Goal: Task Accomplishment & Management: Manage account settings

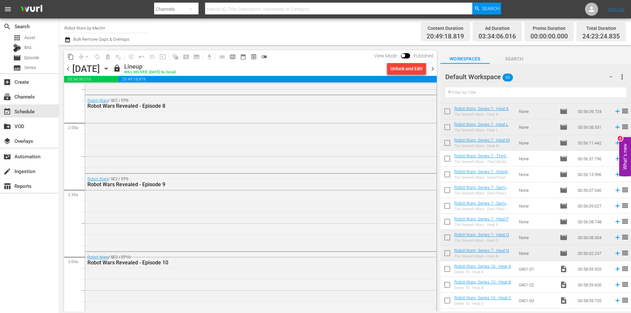
scroll to position [224, 0]
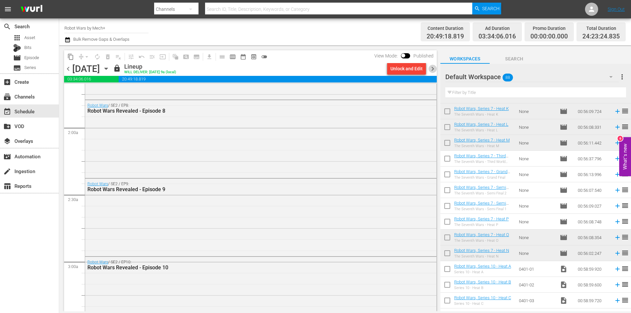
click at [430, 70] on span "chevron_right" at bounding box center [433, 69] width 8 height 8
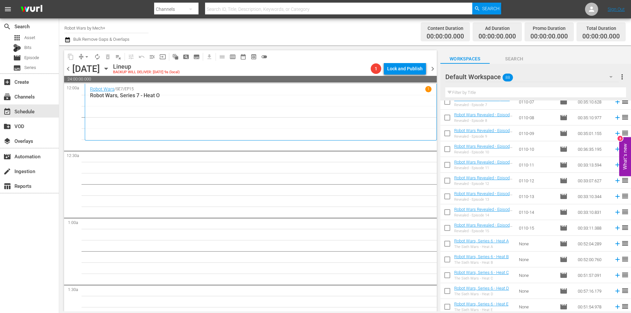
scroll to position [371, 0]
click at [450, 214] on input "checkbox" at bounding box center [447, 213] width 14 height 14
checkbox input "true"
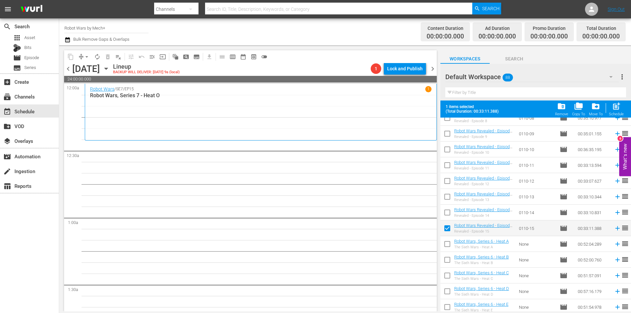
click at [450, 214] on input "checkbox" at bounding box center [447, 214] width 14 height 14
checkbox input "true"
click at [455, 196] on link "Robot Wars Revealed - Episode 13" at bounding box center [483, 197] width 58 height 10
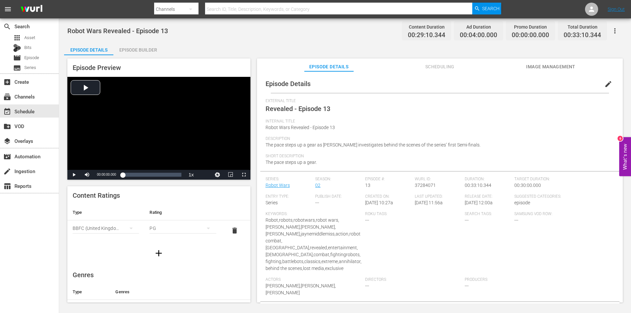
drag, startPoint x: 157, startPoint y: 196, endPoint x: 161, endPoint y: 194, distance: 5.0
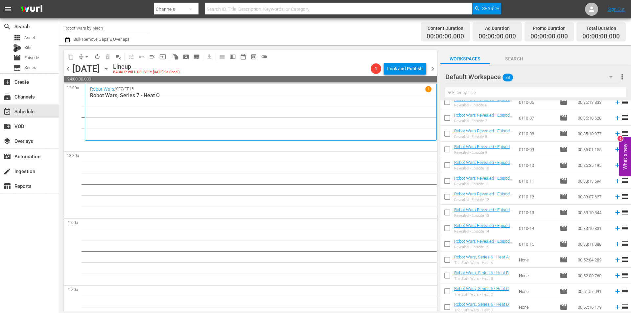
scroll to position [359, 0]
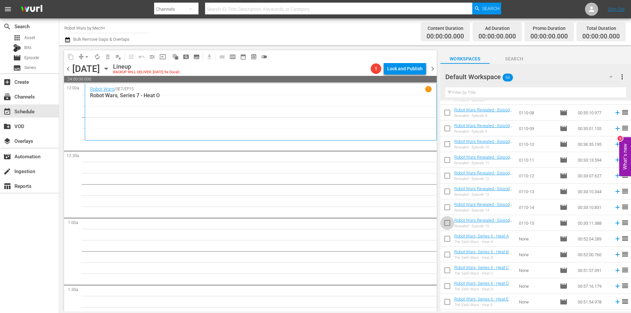
click at [446, 226] on input "checkbox" at bounding box center [447, 225] width 14 height 14
checkbox input "true"
click at [446, 216] on input "checkbox" at bounding box center [447, 209] width 14 height 14
checkbox input "true"
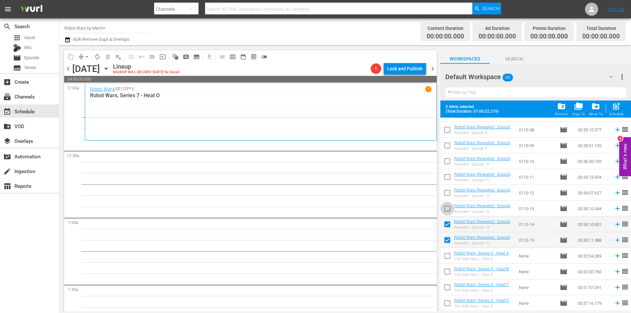
click at [447, 214] on input "checkbox" at bounding box center [447, 210] width 14 height 14
checkbox input "true"
drag, startPoint x: 449, startPoint y: 199, endPoint x: 449, endPoint y: 193, distance: 5.3
click at [449, 198] on input "checkbox" at bounding box center [447, 194] width 14 height 14
checkbox input "true"
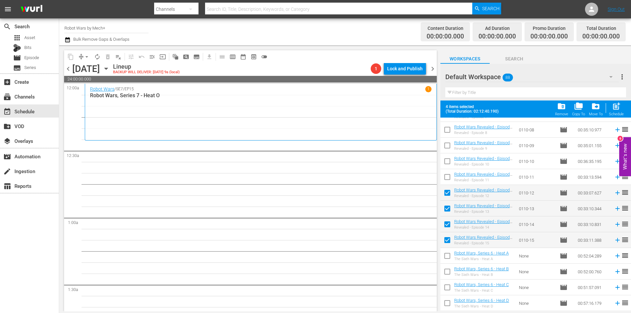
click at [446, 178] on input "checkbox" at bounding box center [447, 179] width 14 height 14
click at [619, 107] on span "post_add" at bounding box center [616, 106] width 9 height 9
checkbox input "false"
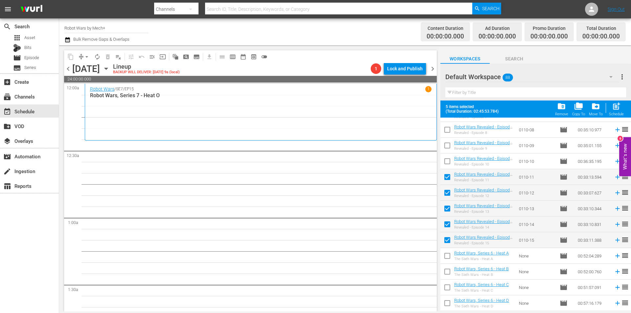
checkbox input "false"
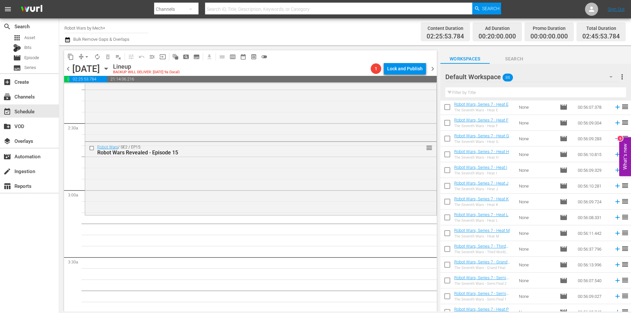
scroll to position [832, 0]
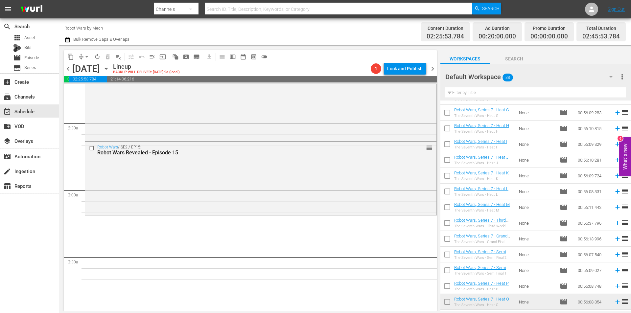
click at [450, 179] on input "checkbox" at bounding box center [447, 177] width 14 height 14
checkbox input "true"
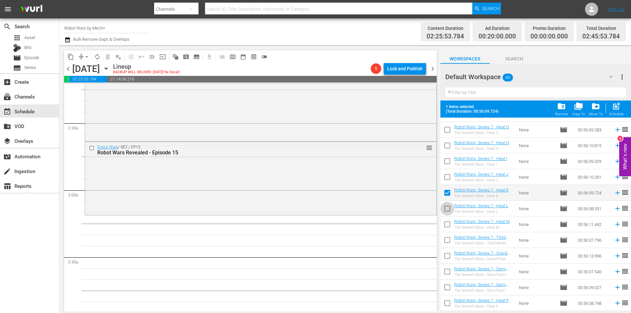
click at [448, 205] on input "checkbox" at bounding box center [447, 210] width 14 height 14
checkbox input "true"
click at [449, 224] on input "checkbox" at bounding box center [447, 226] width 14 height 14
checkbox input "true"
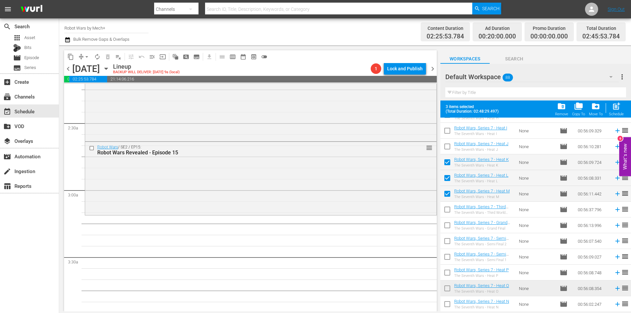
scroll to position [865, 0]
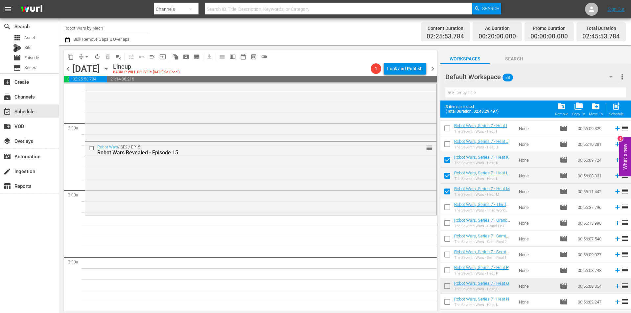
click at [447, 306] on input "checkbox" at bounding box center [447, 303] width 14 height 14
checkbox input "true"
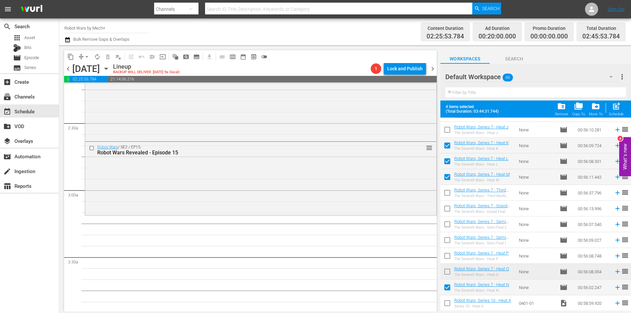
scroll to position [898, 0]
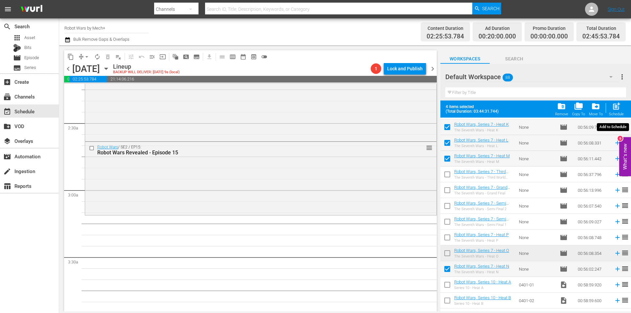
click at [621, 115] on div "Schedule" at bounding box center [616, 114] width 15 height 4
checkbox input "false"
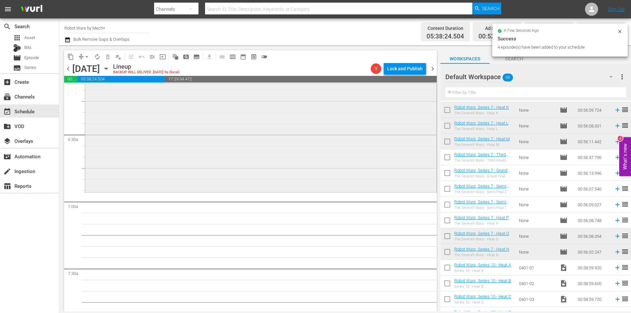
scroll to position [855, 0]
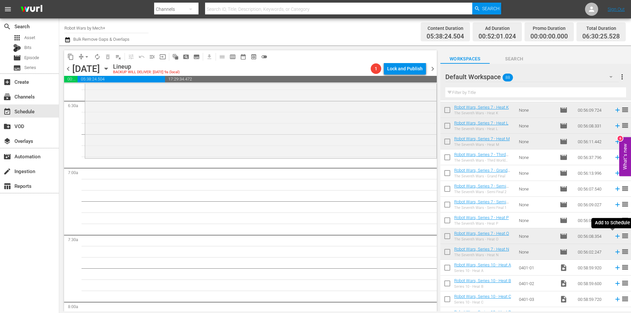
click at [615, 235] on icon at bounding box center [617, 236] width 7 height 7
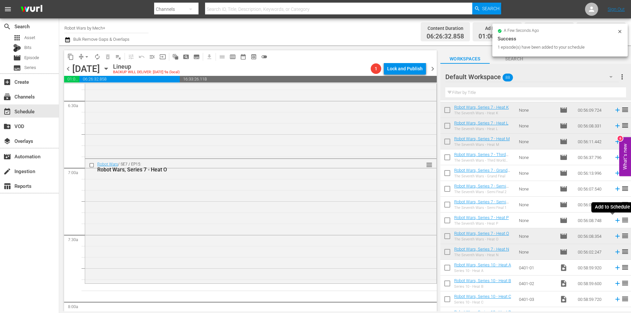
click at [614, 221] on icon at bounding box center [617, 220] width 7 height 7
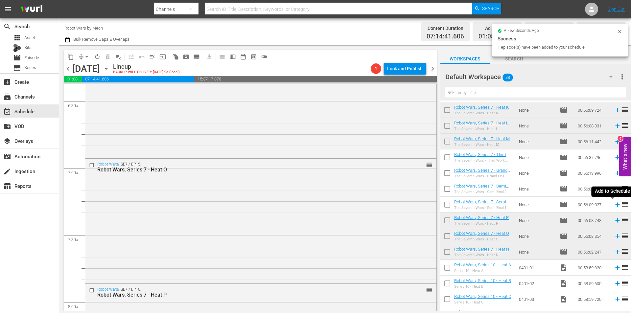
click at [615, 205] on icon at bounding box center [617, 205] width 4 height 4
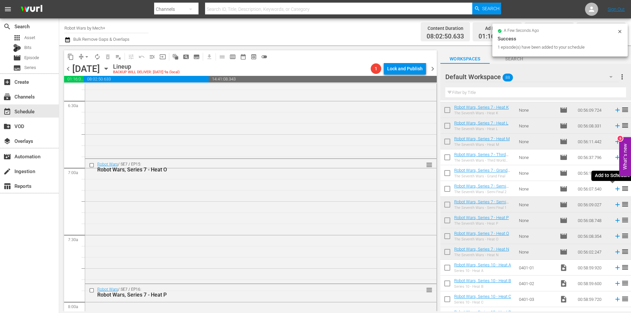
click at [614, 189] on icon at bounding box center [617, 188] width 7 height 7
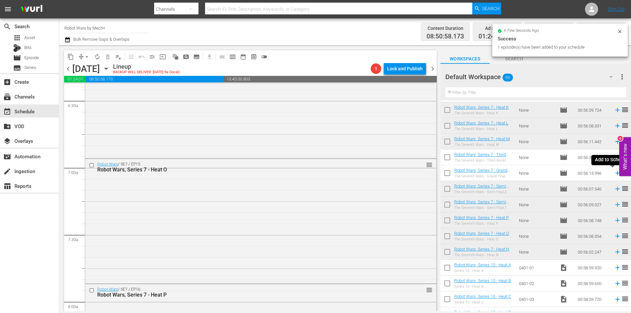
click at [614, 172] on icon at bounding box center [617, 173] width 7 height 7
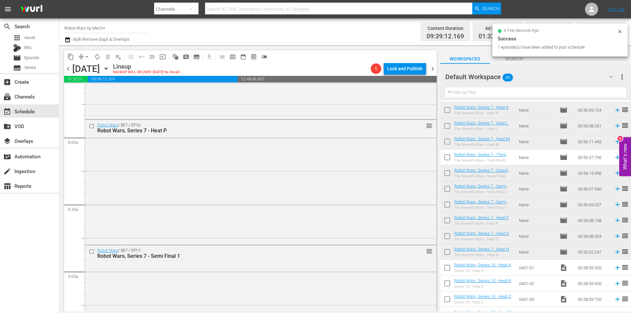
scroll to position [1479, 0]
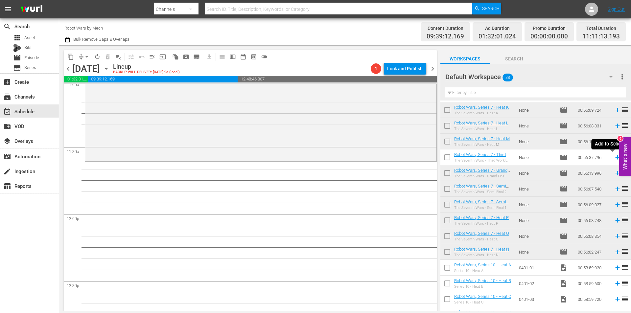
click at [614, 158] on icon at bounding box center [617, 157] width 7 height 7
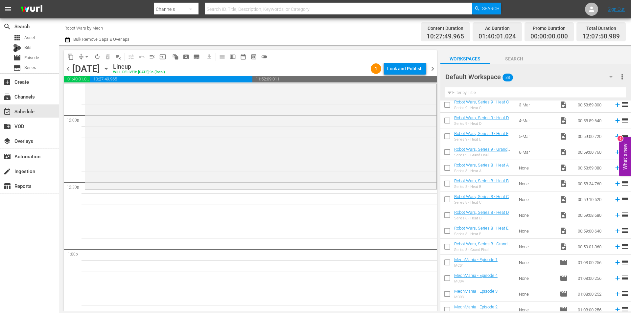
scroll to position [1193, 0]
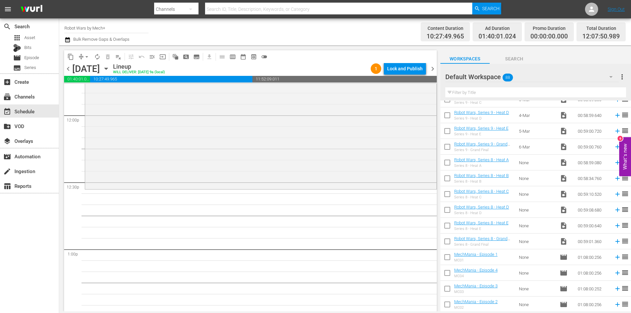
click at [445, 239] on input "checkbox" at bounding box center [447, 243] width 14 height 14
checkbox input "true"
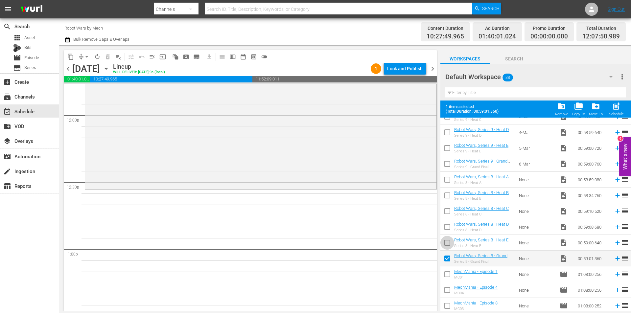
click at [445, 239] on input "checkbox" at bounding box center [447, 244] width 14 height 14
checkbox input "true"
click at [447, 224] on input "checkbox" at bounding box center [447, 229] width 14 height 14
checkbox input "true"
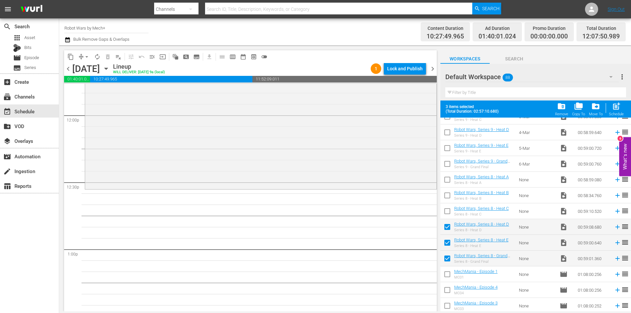
click at [447, 211] on input "checkbox" at bounding box center [447, 213] width 14 height 14
checkbox input "true"
click at [447, 198] on input "checkbox" at bounding box center [447, 197] width 14 height 14
checkbox input "true"
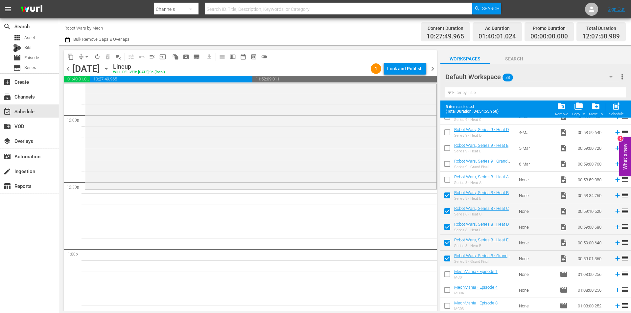
click at [447, 176] on input "checkbox" at bounding box center [447, 181] width 14 height 14
click at [615, 109] on span "post_add" at bounding box center [616, 106] width 9 height 9
checkbox input "false"
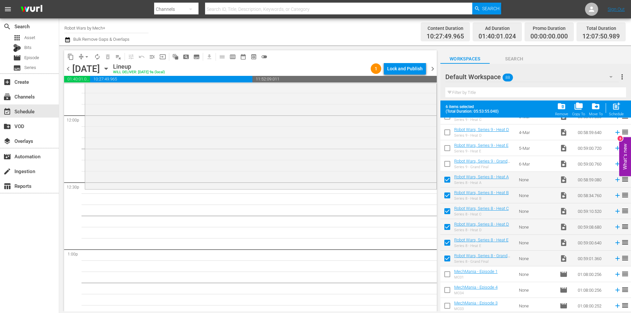
checkbox input "false"
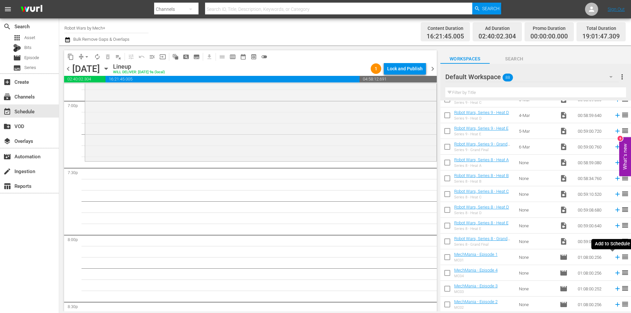
click at [614, 257] on icon at bounding box center [617, 257] width 7 height 7
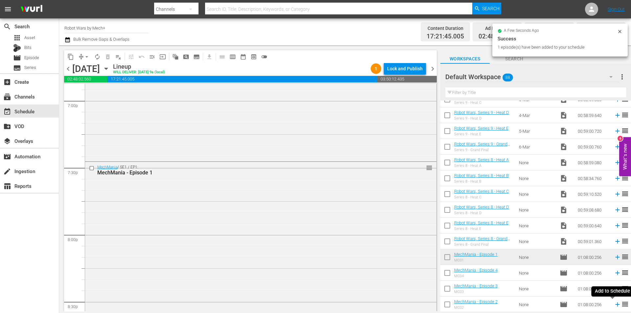
click at [615, 305] on icon at bounding box center [617, 305] width 4 height 4
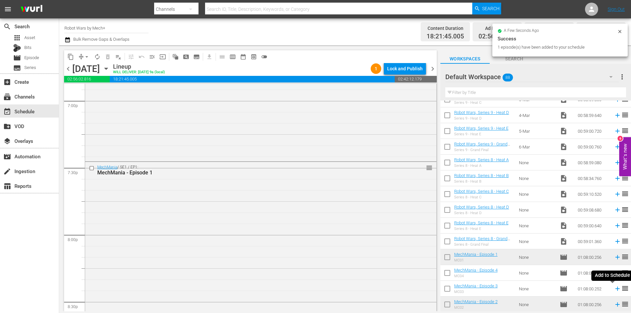
click at [615, 289] on icon at bounding box center [617, 289] width 4 height 4
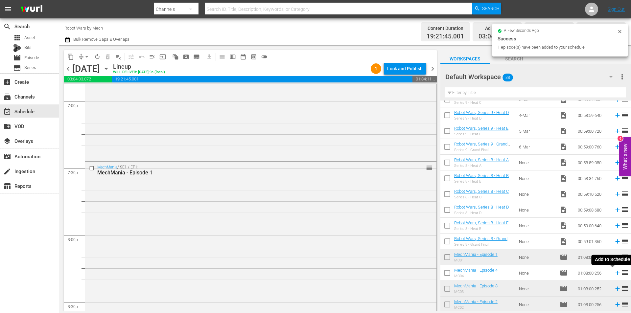
click at [615, 272] on icon at bounding box center [617, 273] width 4 height 4
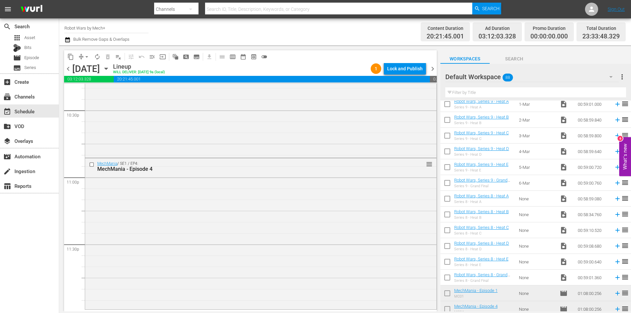
scroll to position [1127, 0]
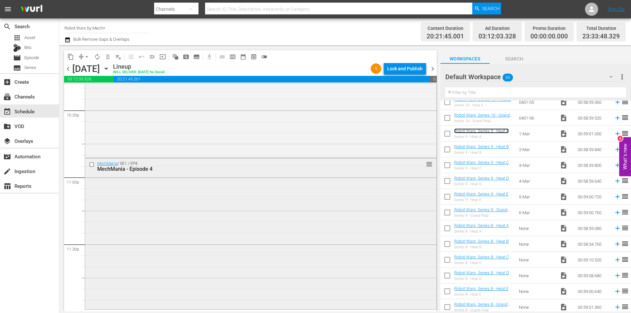
drag, startPoint x: 499, startPoint y: 132, endPoint x: 271, endPoint y: 277, distance: 269.9
click at [614, 134] on icon at bounding box center [617, 133] width 7 height 7
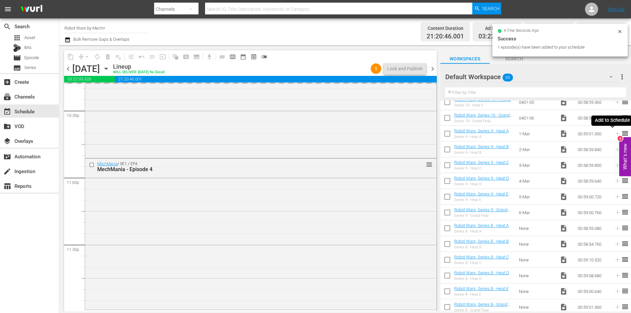
scroll to position [2991, 0]
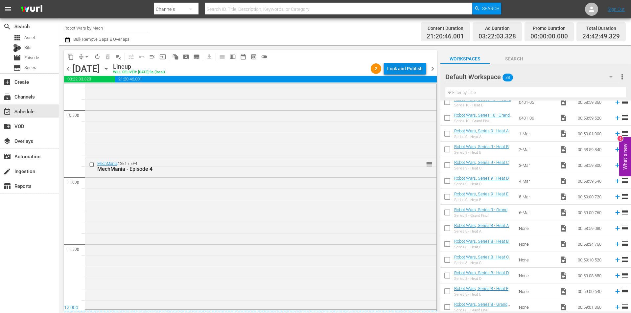
click at [403, 69] on div "Lock and Publish" at bounding box center [405, 69] width 36 height 12
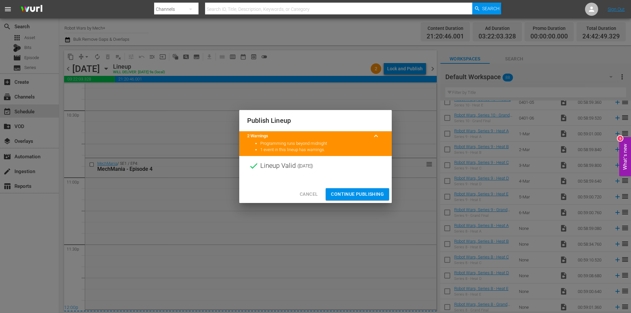
click at [359, 193] on span "Continue Publishing" at bounding box center [357, 194] width 53 height 8
click at [359, 193] on div "Publish Lineup 2 Warnings keyboard_arrow_up Programming runs beyond midnight 1 …" at bounding box center [315, 156] width 631 height 313
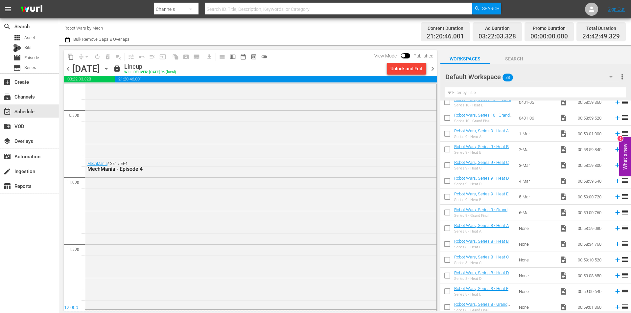
click at [434, 66] on span "chevron_right" at bounding box center [433, 69] width 8 height 8
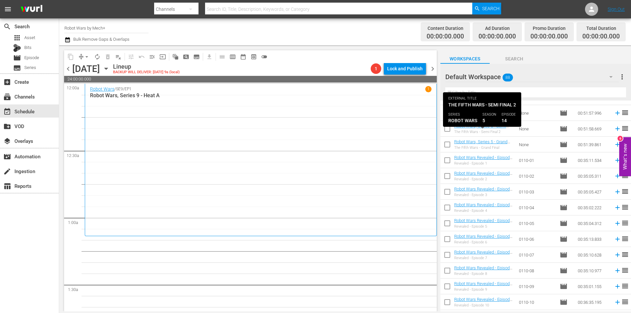
scroll to position [206, 0]
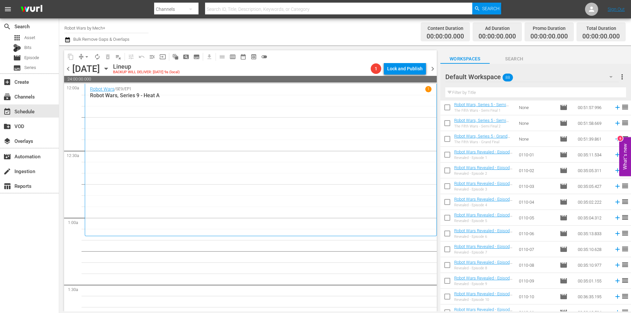
click at [446, 216] on input "checkbox" at bounding box center [447, 219] width 14 height 14
checkbox input "true"
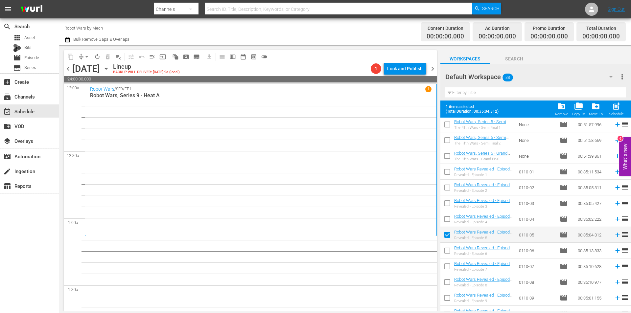
click at [446, 216] on input "checkbox" at bounding box center [447, 221] width 14 height 14
checkbox input "true"
click at [444, 204] on input "checkbox" at bounding box center [447, 205] width 14 height 14
checkbox input "true"
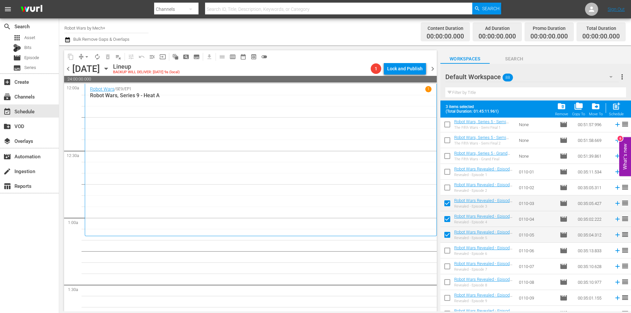
drag, startPoint x: 447, startPoint y: 187, endPoint x: 448, endPoint y: 173, distance: 13.8
click at [448, 187] on input "checkbox" at bounding box center [447, 189] width 14 height 14
checkbox input "true"
click at [448, 170] on input "checkbox" at bounding box center [447, 173] width 14 height 14
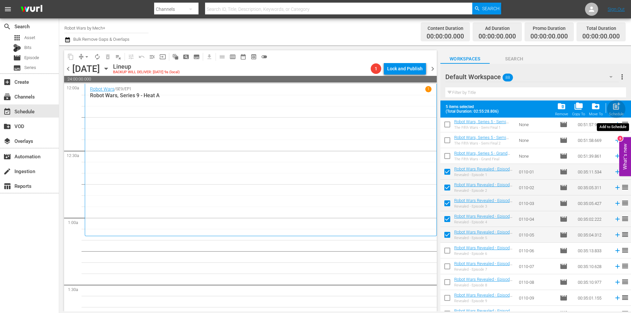
click at [617, 106] on span "post_add" at bounding box center [616, 106] width 9 height 9
checkbox input "false"
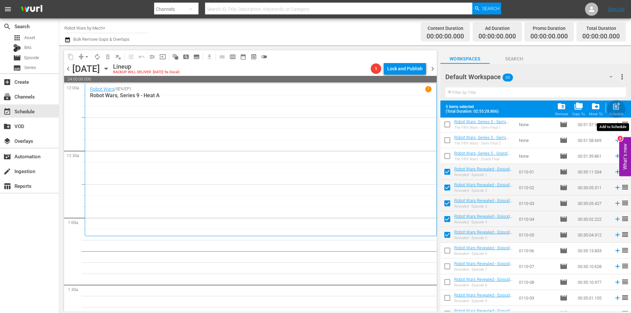
checkbox input "false"
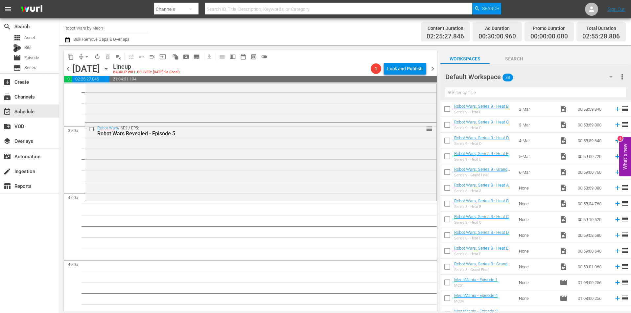
scroll to position [1193, 0]
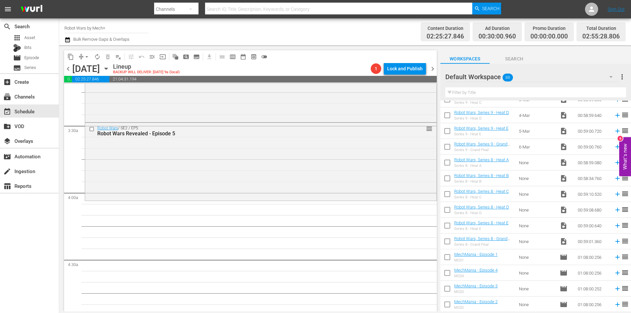
click at [445, 241] on input "checkbox" at bounding box center [447, 243] width 14 height 14
checkbox input "true"
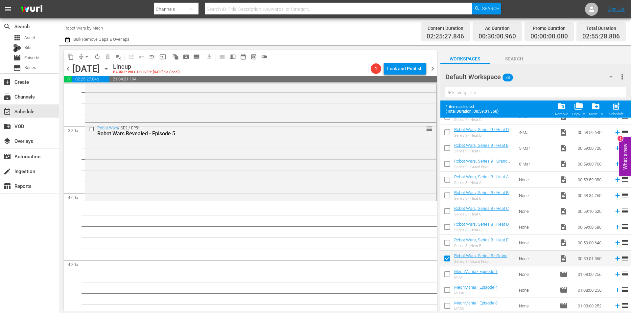
click at [445, 241] on input "checkbox" at bounding box center [447, 244] width 14 height 14
checkbox input "true"
click at [447, 226] on input "checkbox" at bounding box center [447, 229] width 14 height 14
checkbox input "true"
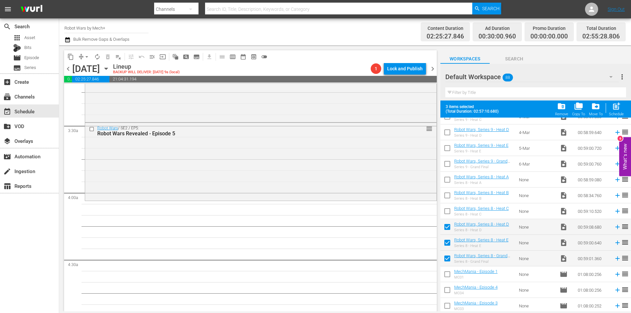
click at [448, 212] on input "checkbox" at bounding box center [447, 213] width 14 height 14
checkbox input "true"
click at [448, 197] on input "checkbox" at bounding box center [447, 197] width 14 height 14
checkbox input "true"
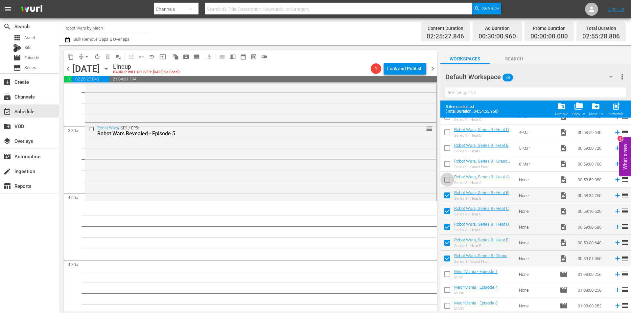
click at [449, 176] on input "checkbox" at bounding box center [447, 181] width 14 height 14
click at [623, 107] on div "post_add Schedule" at bounding box center [616, 109] width 15 height 14
checkbox input "false"
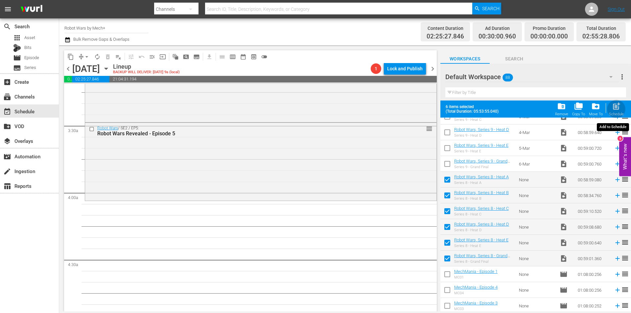
checkbox input "false"
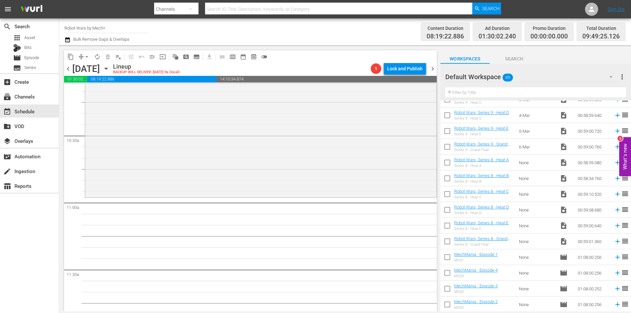
scroll to position [1381, 0]
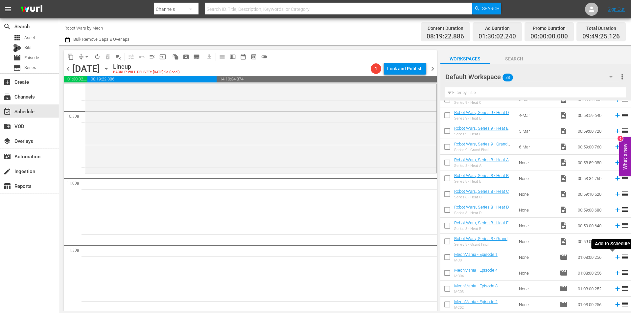
click at [614, 256] on icon at bounding box center [617, 257] width 7 height 7
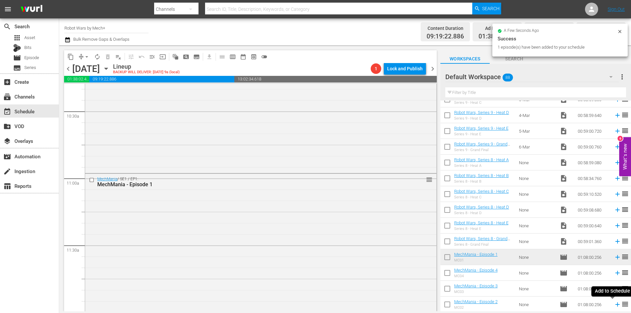
click at [615, 305] on icon at bounding box center [617, 305] width 4 height 4
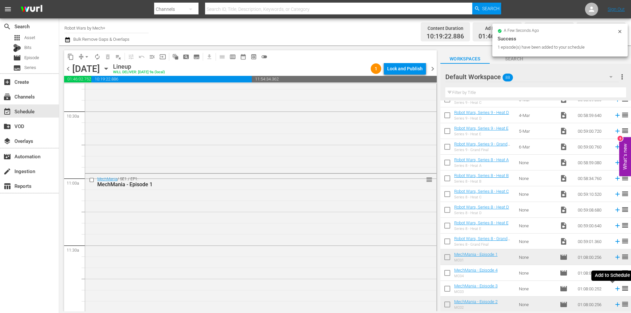
click at [615, 289] on icon at bounding box center [617, 289] width 4 height 4
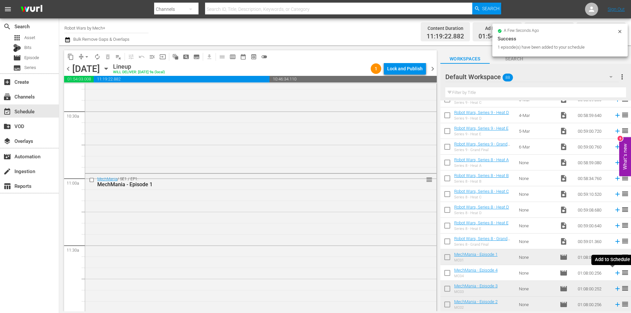
click at [615, 273] on icon at bounding box center [617, 273] width 4 height 4
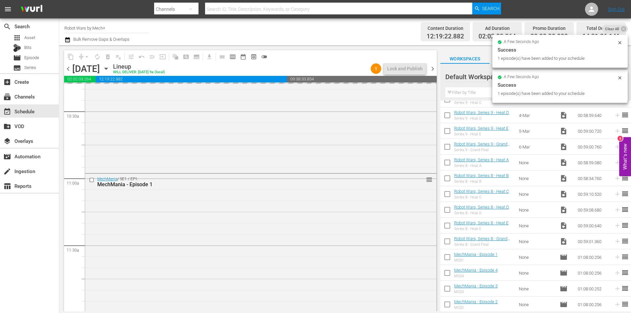
scroll to position [1061, 0]
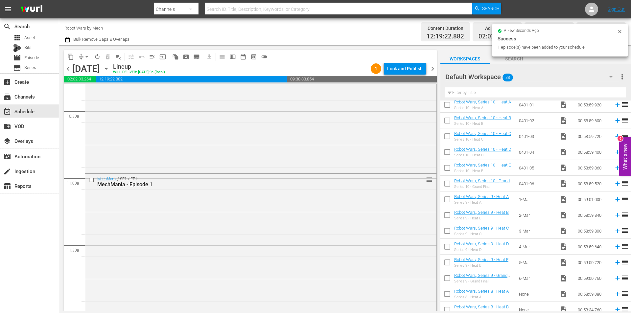
click at [446, 276] on input "checkbox" at bounding box center [447, 280] width 14 height 14
checkbox input "true"
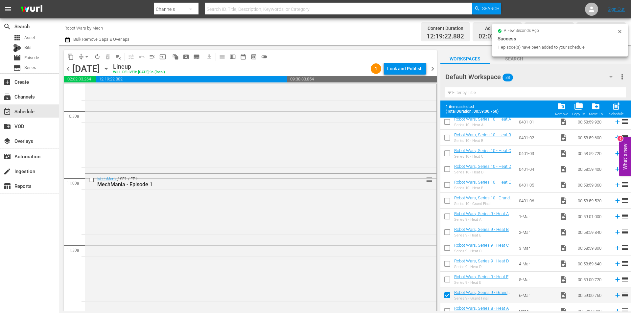
click at [446, 276] on input "checkbox" at bounding box center [447, 281] width 14 height 14
checkbox input "true"
click at [446, 264] on input "checkbox" at bounding box center [447, 265] width 14 height 14
checkbox input "true"
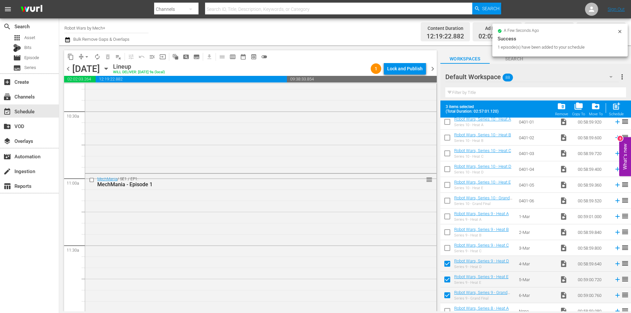
click at [445, 248] on input "checkbox" at bounding box center [447, 250] width 14 height 14
checkbox input "true"
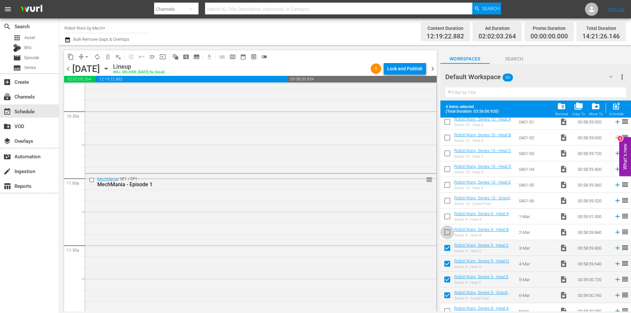
click at [445, 235] on input "checkbox" at bounding box center [447, 234] width 14 height 14
checkbox input "true"
click at [445, 216] on input "checkbox" at bounding box center [447, 218] width 14 height 14
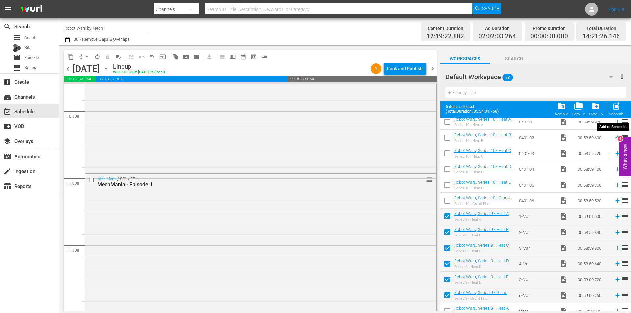
click at [611, 110] on div "post_add Schedule" at bounding box center [616, 109] width 15 height 14
checkbox input "false"
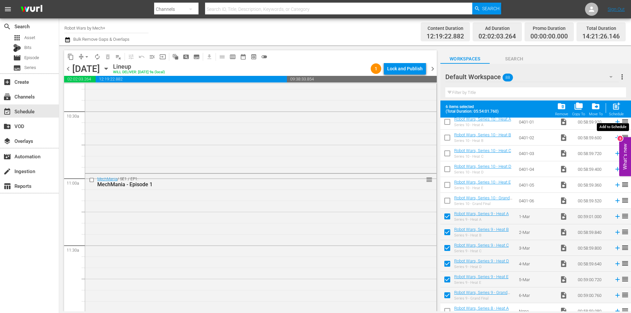
checkbox input "false"
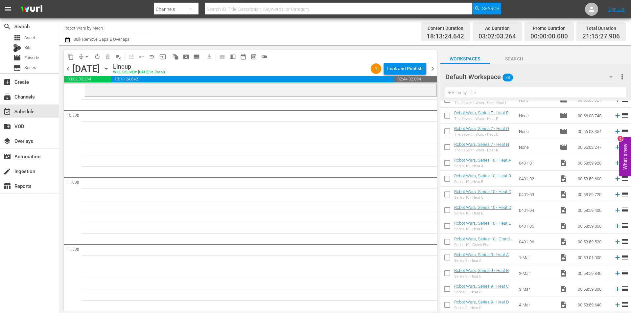
scroll to position [995, 0]
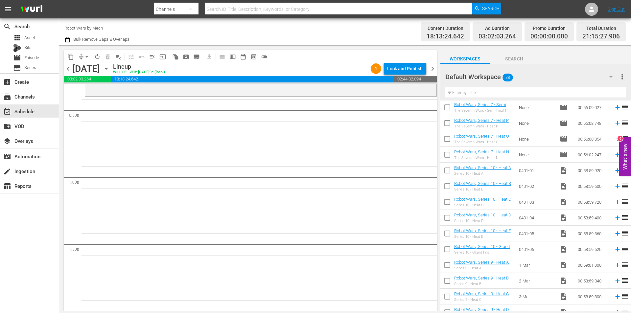
click at [449, 191] on input "checkbox" at bounding box center [447, 188] width 14 height 14
checkbox input "true"
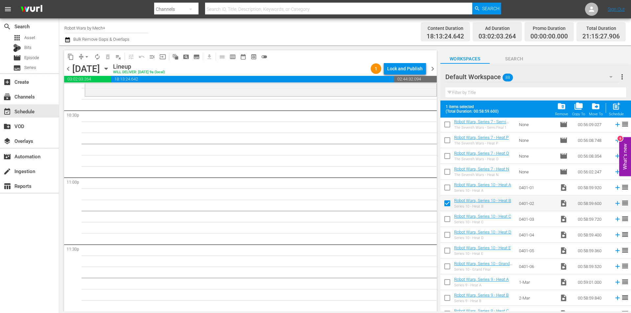
click at [449, 191] on input "checkbox" at bounding box center [447, 189] width 14 height 14
click at [619, 111] on div "post_add Schedule" at bounding box center [616, 109] width 15 height 14
click at [621, 120] on div "reorder" at bounding box center [625, 124] width 8 height 9
checkbox input "false"
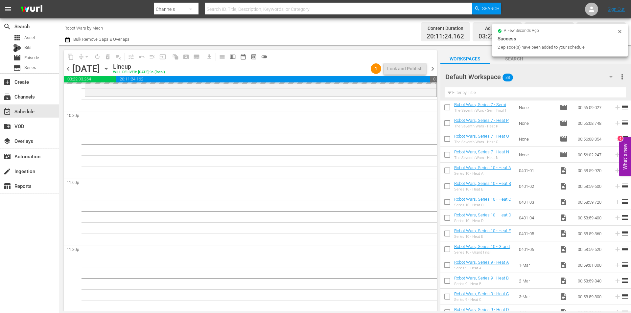
scroll to position [2991, 0]
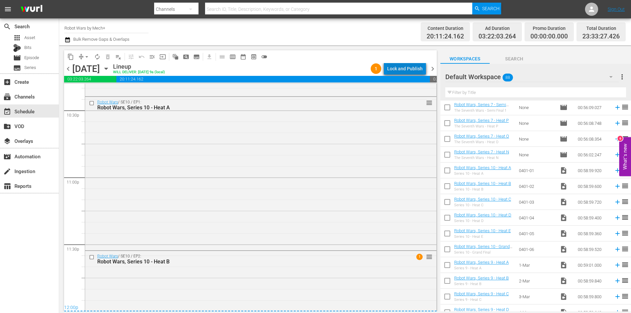
click at [412, 68] on div "Lock and Publish" at bounding box center [405, 69] width 36 height 12
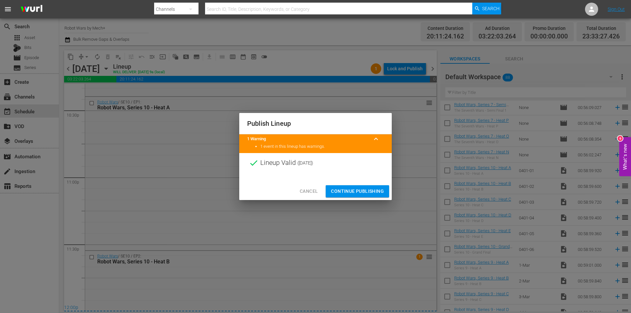
click at [364, 193] on span "Continue Publishing" at bounding box center [357, 191] width 53 height 8
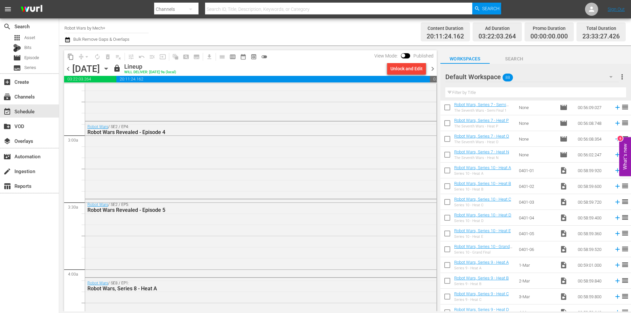
scroll to position [328, 0]
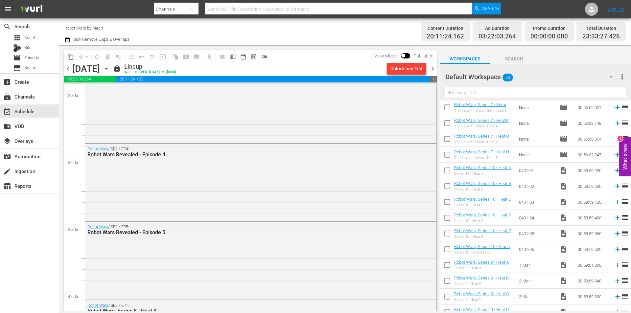
click at [431, 71] on span "chevron_right" at bounding box center [433, 69] width 8 height 8
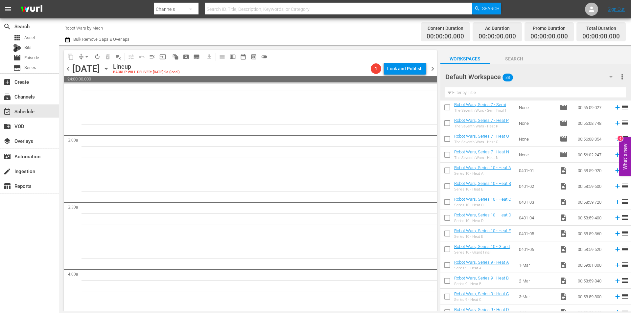
scroll to position [282, 0]
drag, startPoint x: 432, startPoint y: 85, endPoint x: 459, endPoint y: 110, distance: 36.5
click at [432, 84] on div "S N A P S N A P S N A P S N A P S N A P S N A P S N A P S N A P S N A P S N A P…" at bounding box center [250, 198] width 373 height 228
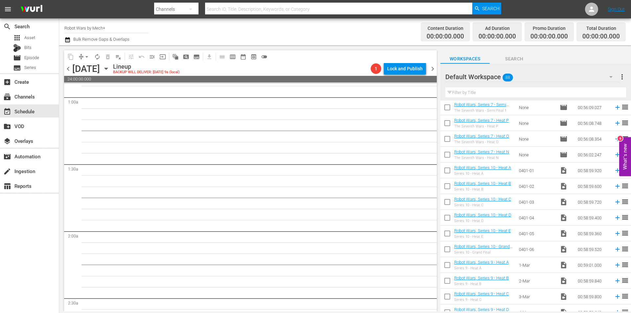
click at [437, 87] on div "content_copy compress arrow_drop_down autorenew_outlined delete_forever_outline…" at bounding box center [248, 178] width 379 height 266
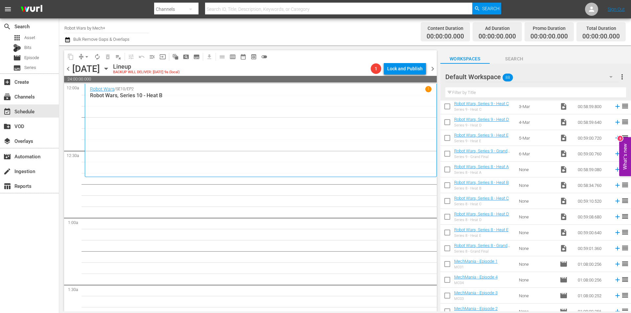
scroll to position [1193, 0]
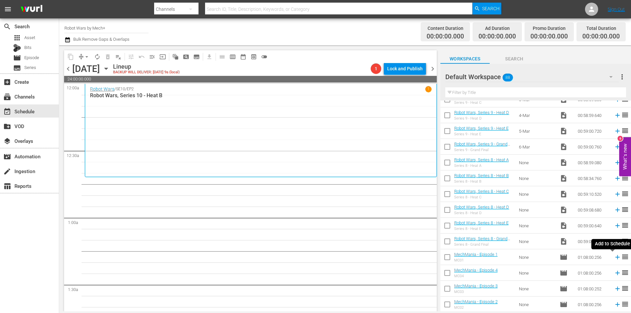
click at [614, 257] on icon at bounding box center [617, 257] width 7 height 7
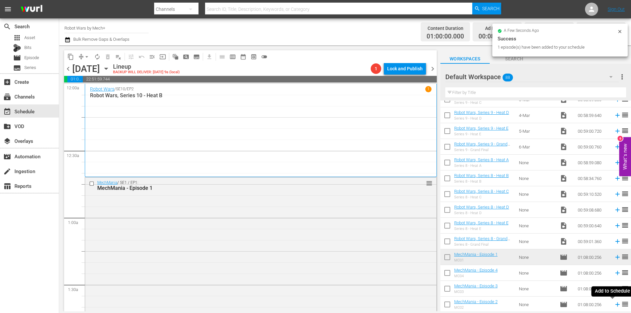
click at [615, 306] on icon at bounding box center [617, 305] width 4 height 4
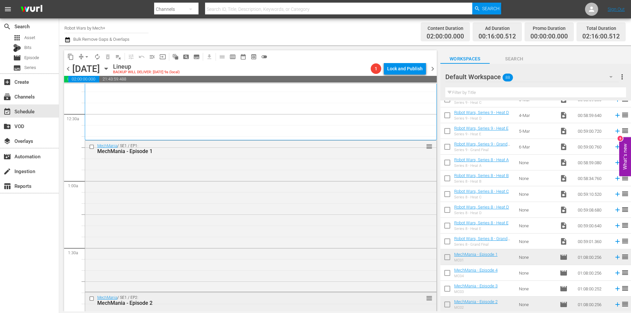
scroll to position [0, 0]
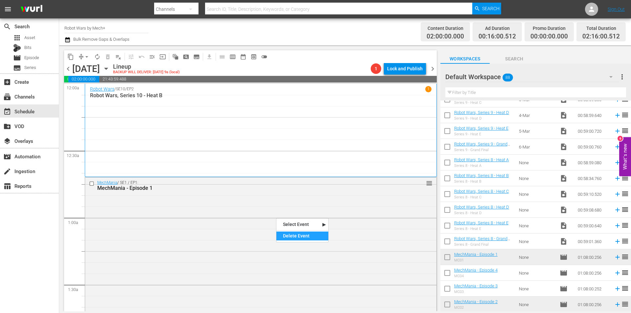
click at [298, 234] on div "Delete Event" at bounding box center [302, 236] width 52 height 9
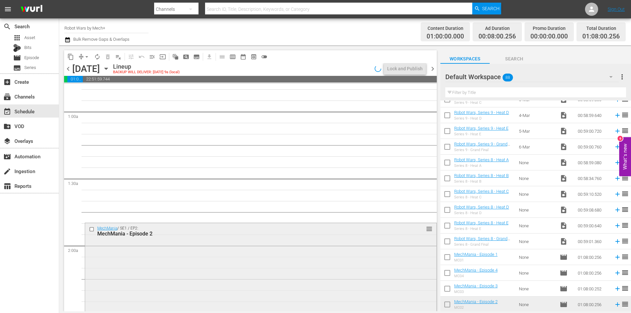
scroll to position [131, 0]
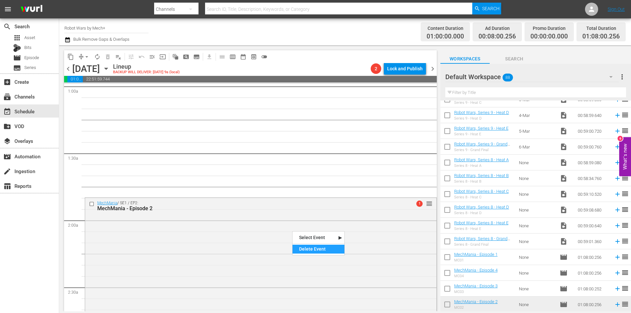
click at [309, 247] on div "Delete Event" at bounding box center [319, 249] width 52 height 9
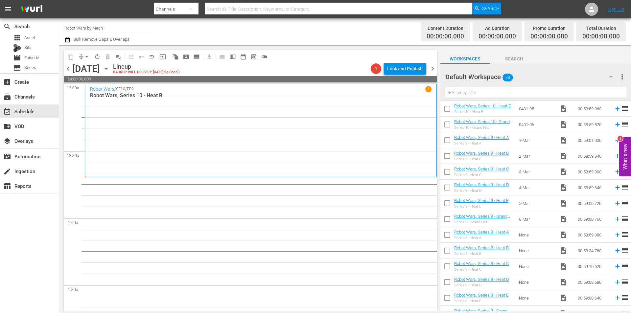
scroll to position [1094, 0]
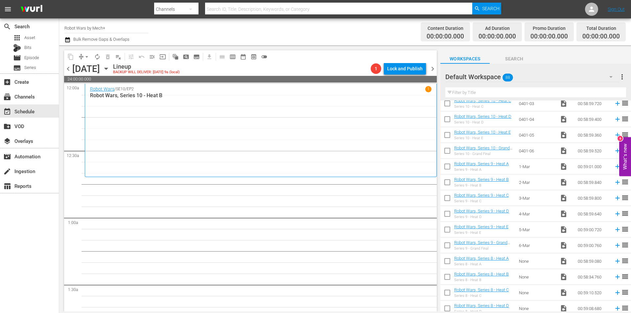
drag, startPoint x: 62, startPoint y: 68, endPoint x: 65, endPoint y: 68, distance: 3.7
click at [63, 68] on div "content_copy compress arrow_drop_down autorenew_outlined delete_forever_outline…" at bounding box center [248, 178] width 379 height 266
click at [66, 68] on span "chevron_left" at bounding box center [68, 69] width 8 height 8
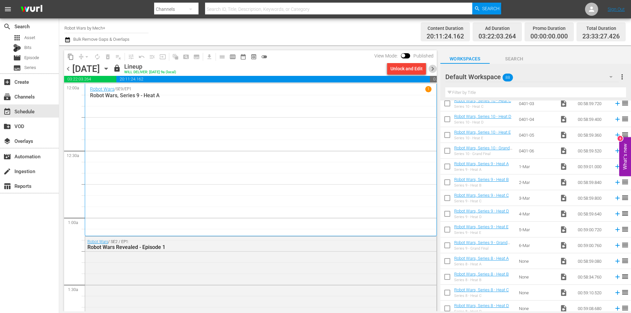
click at [435, 70] on span "chevron_right" at bounding box center [433, 69] width 8 height 8
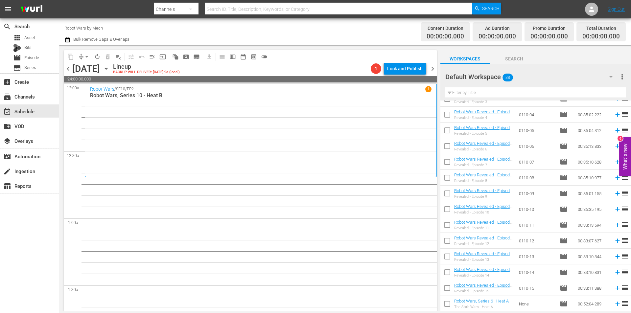
scroll to position [305, 0]
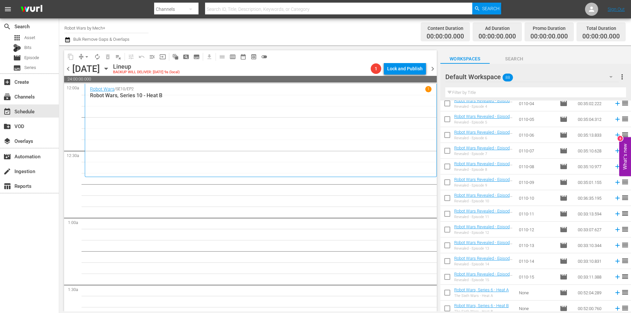
click at [447, 201] on input "checkbox" at bounding box center [447, 200] width 14 height 14
checkbox input "true"
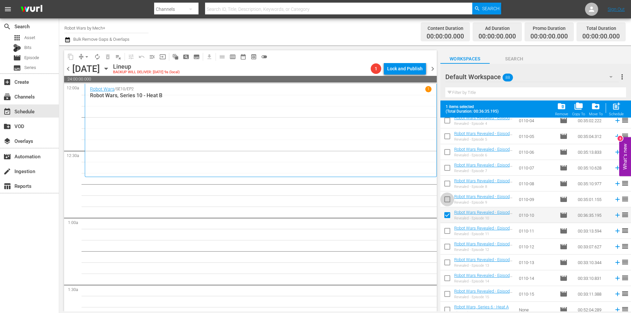
click at [447, 201] on input "checkbox" at bounding box center [447, 201] width 14 height 14
checkbox input "true"
click at [448, 185] on input "checkbox" at bounding box center [447, 185] width 14 height 14
checkbox input "true"
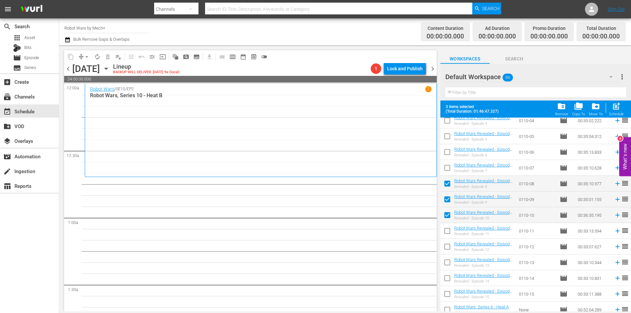
click at [447, 171] on input "checkbox" at bounding box center [447, 169] width 14 height 14
checkbox input "true"
click at [445, 156] on input "checkbox" at bounding box center [447, 154] width 14 height 14
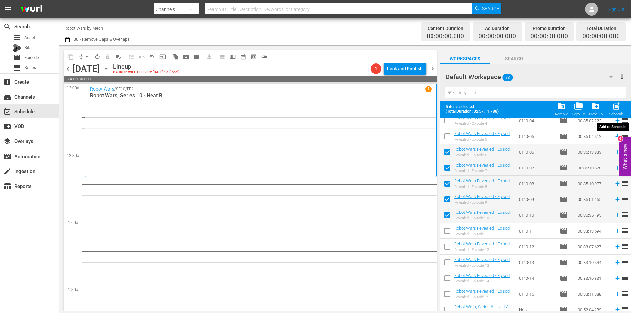
click at [615, 108] on span "post_add" at bounding box center [616, 106] width 9 height 9
checkbox input "false"
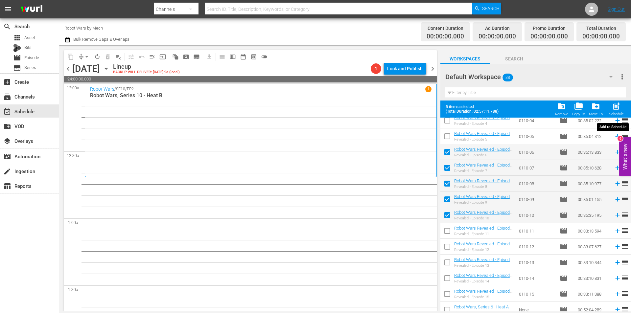
checkbox input "false"
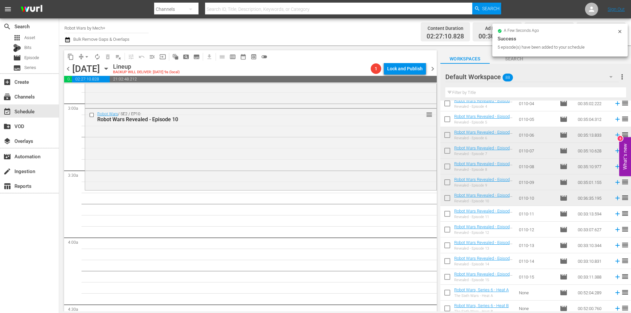
scroll to position [394, 0]
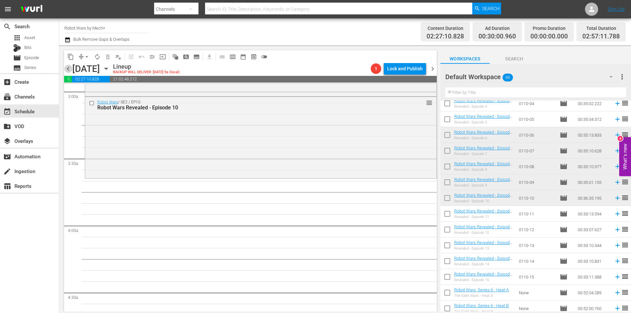
click at [70, 66] on span "chevron_left" at bounding box center [68, 69] width 8 height 8
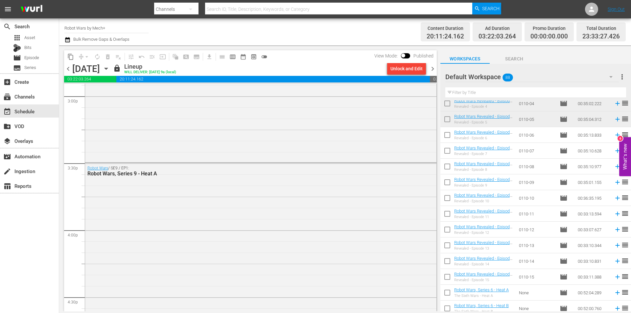
scroll to position [2005, 0]
click at [433, 68] on span "chevron_right" at bounding box center [433, 69] width 8 height 8
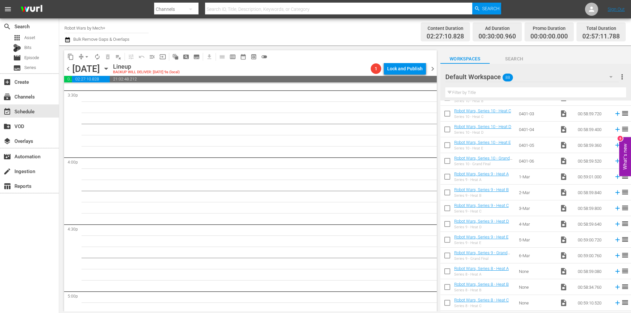
scroll to position [1094, 0]
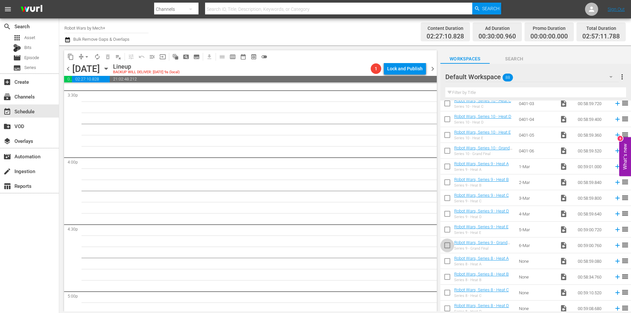
click at [451, 245] on input "checkbox" at bounding box center [447, 247] width 14 height 14
checkbox input "true"
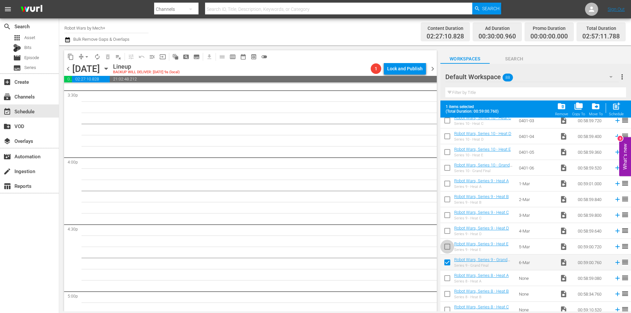
click at [451, 245] on input "checkbox" at bounding box center [447, 248] width 14 height 14
checkbox input "true"
click at [448, 230] on input "checkbox" at bounding box center [447, 232] width 14 height 14
checkbox input "true"
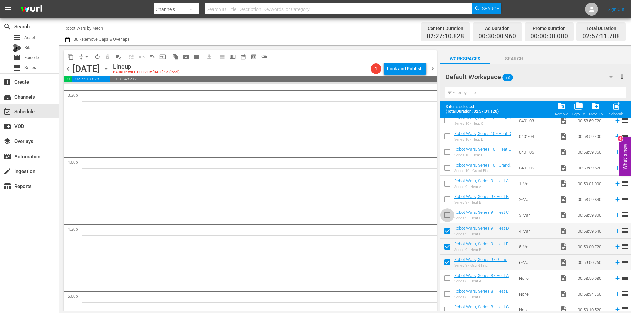
drag, startPoint x: 447, startPoint y: 216, endPoint x: 445, endPoint y: 203, distance: 13.6
click at [447, 216] on input "checkbox" at bounding box center [447, 217] width 14 height 14
checkbox input "true"
click at [445, 203] on input "checkbox" at bounding box center [447, 201] width 14 height 14
checkbox input "true"
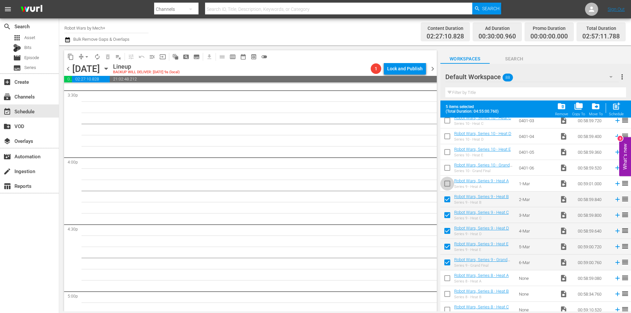
click at [445, 187] on input "checkbox" at bounding box center [447, 185] width 14 height 14
click at [616, 112] on div "Schedule" at bounding box center [616, 114] width 15 height 4
checkbox input "false"
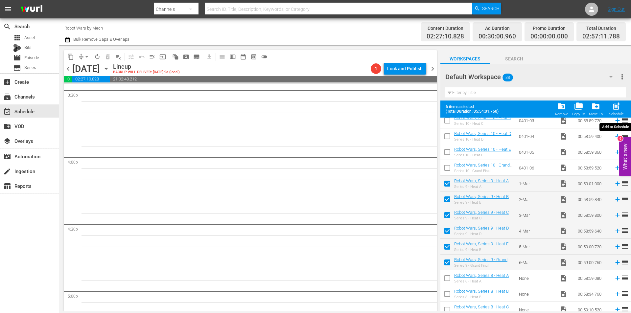
checkbox input "false"
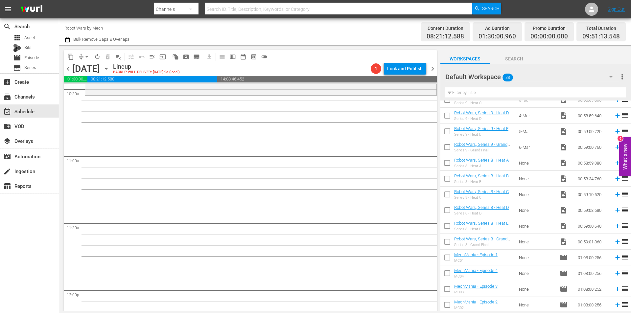
scroll to position [1193, 0]
click at [615, 257] on icon at bounding box center [617, 257] width 4 height 4
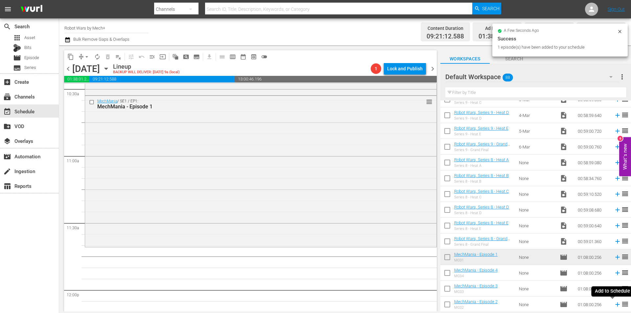
click at [615, 305] on icon at bounding box center [617, 305] width 4 height 4
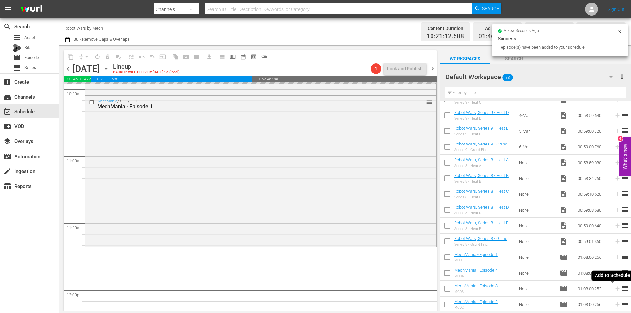
click at [615, 290] on icon at bounding box center [617, 289] width 4 height 4
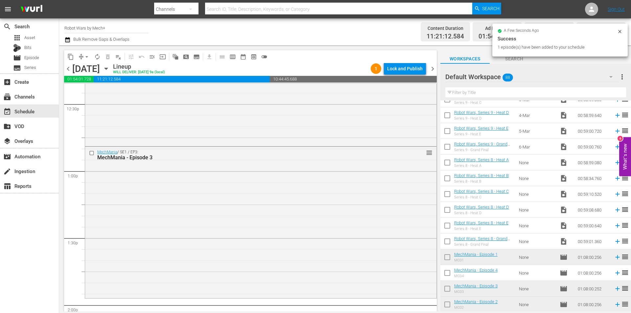
scroll to position [1633, 0]
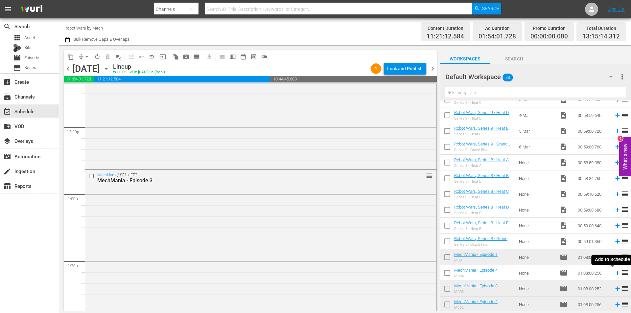
click at [614, 273] on icon at bounding box center [617, 273] width 7 height 7
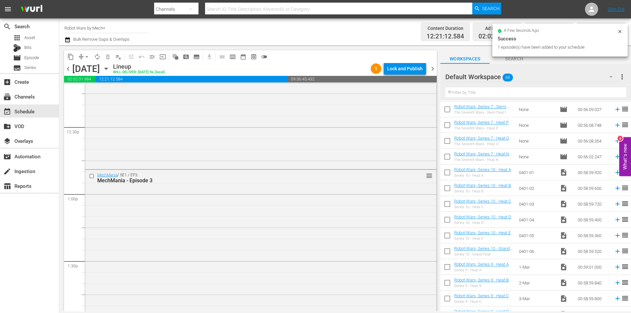
scroll to position [995, 0]
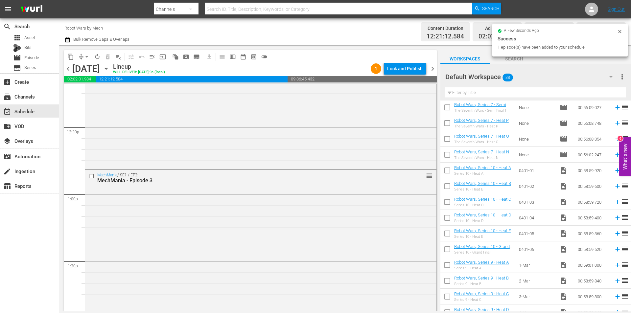
click at [447, 249] on input "checkbox" at bounding box center [447, 251] width 14 height 14
checkbox input "true"
click at [447, 242] on input "checkbox" at bounding box center [447, 235] width 14 height 14
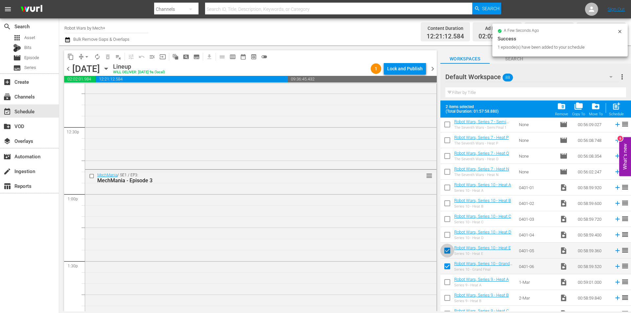
click at [447, 249] on input "checkbox" at bounding box center [447, 252] width 14 height 14
checkbox input "false"
drag, startPoint x: 448, startPoint y: 241, endPoint x: 445, endPoint y: 223, distance: 18.4
click at [448, 240] on input "checkbox" at bounding box center [447, 236] width 14 height 14
checkbox input "true"
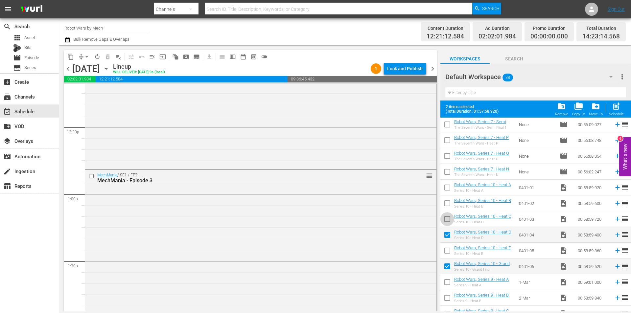
click at [445, 223] on input "checkbox" at bounding box center [447, 221] width 14 height 14
checkbox input "true"
click at [445, 205] on input "checkbox" at bounding box center [447, 205] width 14 height 14
checkbox input "true"
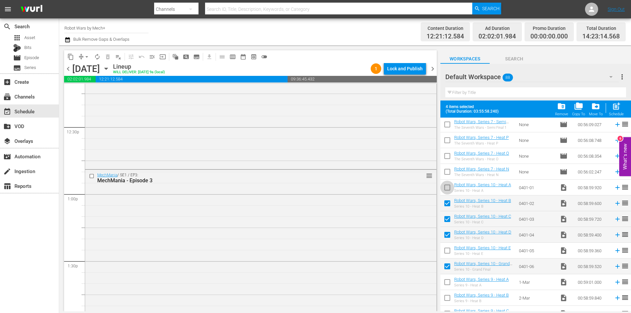
click at [448, 187] on input "checkbox" at bounding box center [447, 189] width 14 height 14
checkbox input "true"
click at [447, 251] on input "checkbox" at bounding box center [447, 252] width 14 height 14
checkbox input "true"
click at [612, 111] on div "post_add Schedule" at bounding box center [616, 109] width 15 height 14
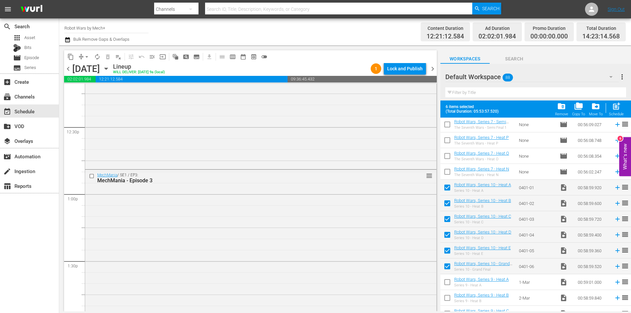
checkbox input "false"
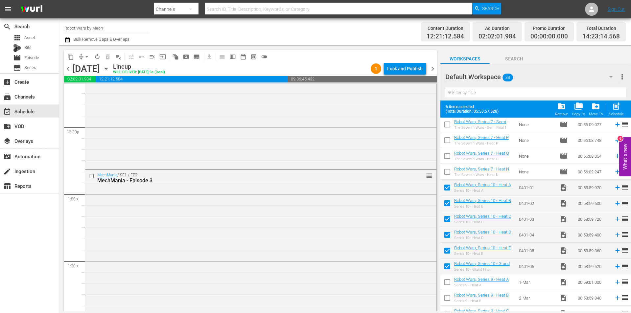
checkbox input "false"
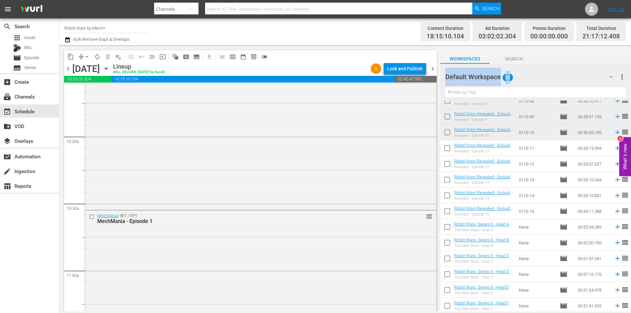
scroll to position [1245, 0]
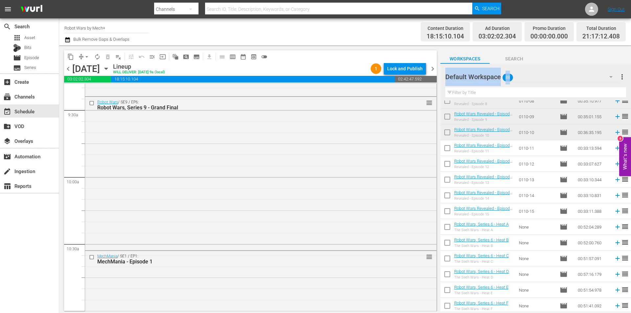
drag, startPoint x: 432, startPoint y: 144, endPoint x: 442, endPoint y: 87, distance: 58.5
click at [442, 87] on div "content_copy compress arrow_drop_down autorenew_outlined delete_forever_outline…" at bounding box center [345, 178] width 572 height 266
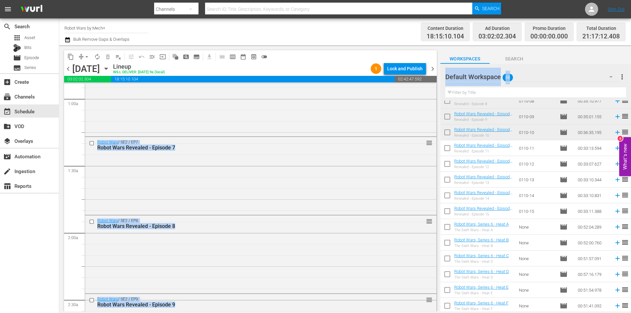
scroll to position [0, 0]
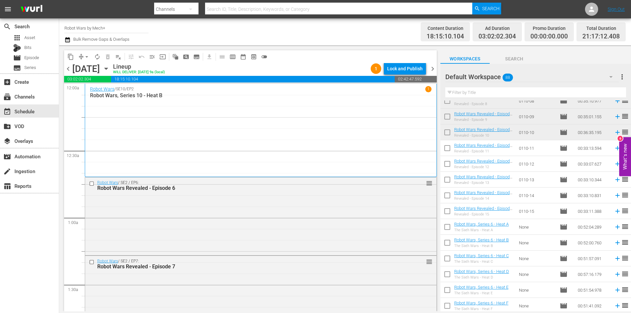
click at [320, 66] on div "Lineup WILL DELIVER: [DATE] 9a (local)" at bounding box center [240, 68] width 255 height 11
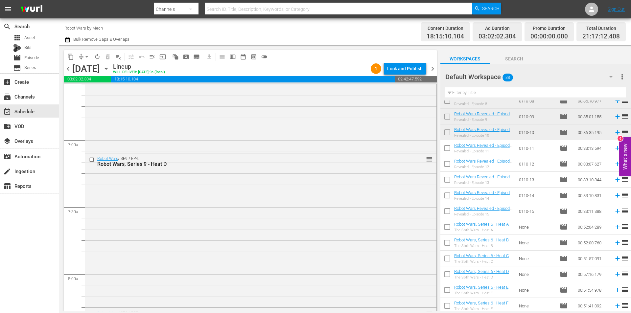
scroll to position [953, 0]
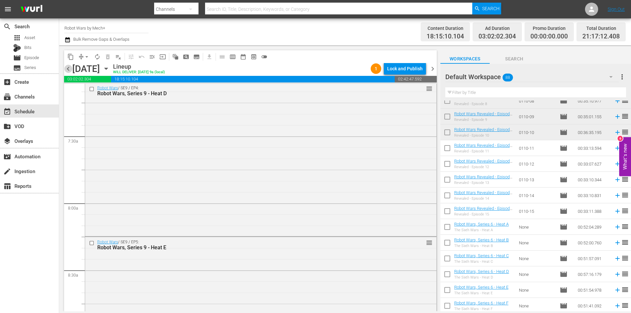
click at [70, 70] on span "chevron_left" at bounding box center [68, 69] width 8 height 8
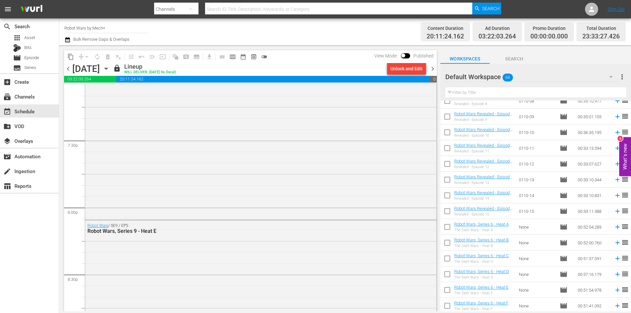
scroll to position [1888, 0]
click at [419, 210] on div "MechMania / SE1 / EP4: MechMania - Episode 4" at bounding box center [260, 197] width 351 height 150
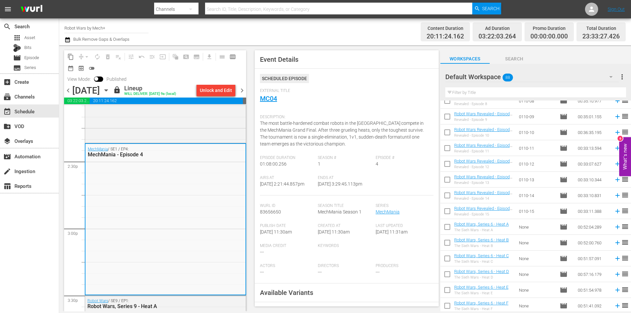
drag, startPoint x: 415, startPoint y: 183, endPoint x: 415, endPoint y: 172, distance: 11.8
click at [415, 172] on span "Event Details Scheduled Episode External Title MC04 Description: The most battl…" at bounding box center [345, 178] width 191 height 266
click at [252, 47] on span "Event Details Scheduled Episode External Title MC04 Description: The most battl…" at bounding box center [345, 178] width 191 height 266
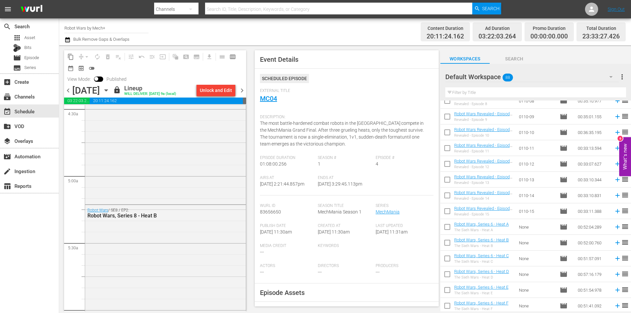
scroll to position [622, 0]
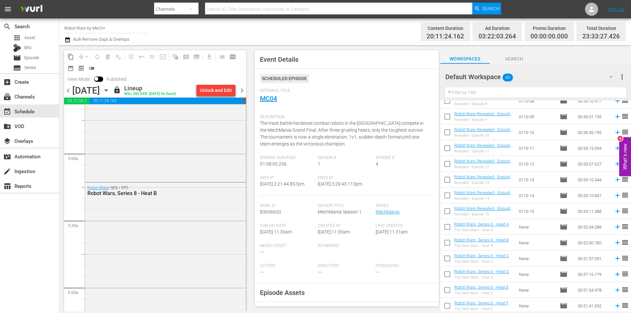
click at [251, 53] on span "Event Details Scheduled Episode External Title MC04 Description: The most battl…" at bounding box center [345, 178] width 191 height 266
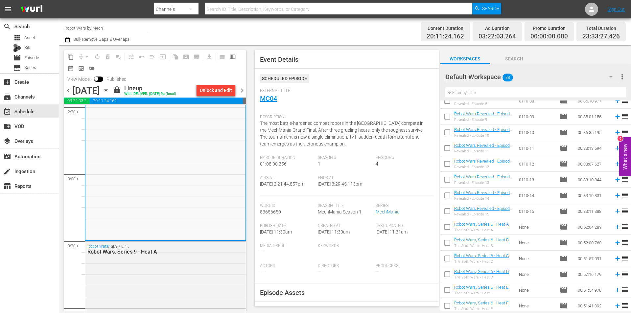
scroll to position [1954, 0]
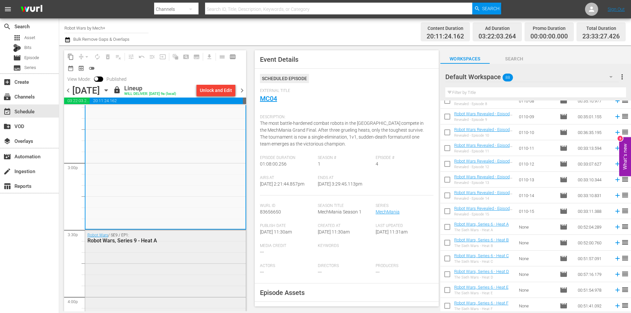
click at [209, 249] on div "Robot Wars / SE9 / EP1: Robot Wars, Series 9 - Heat A" at bounding box center [165, 306] width 161 height 152
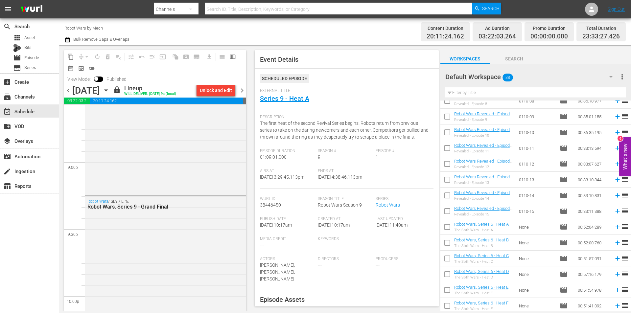
scroll to position [2744, 0]
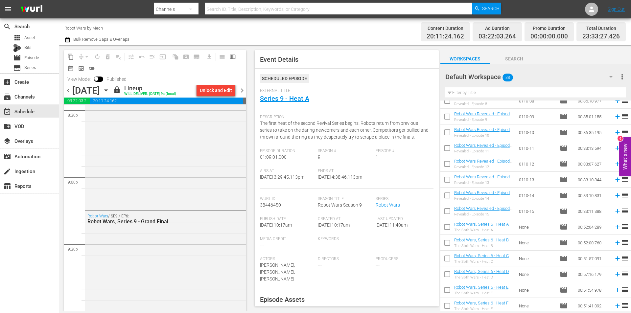
click at [244, 91] on span "chevron_right" at bounding box center [242, 90] width 8 height 8
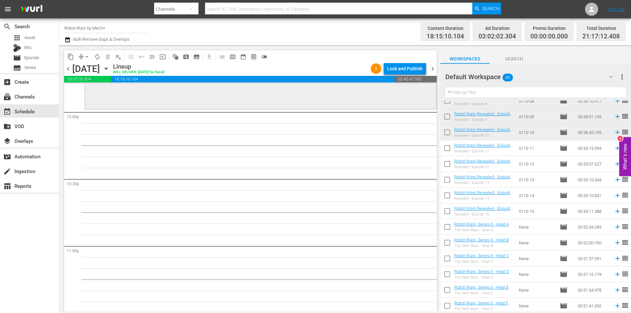
scroll to position [2920, 0]
